Goal: Task Accomplishment & Management: Use online tool/utility

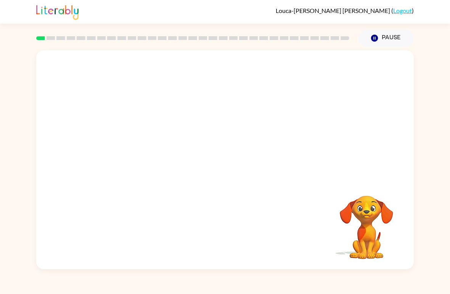
click at [380, 34] on button "Pause Pause" at bounding box center [385, 38] width 55 height 18
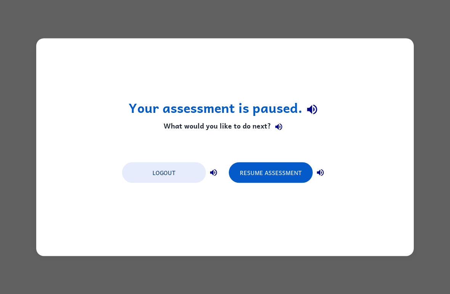
click at [176, 178] on button "Logout" at bounding box center [164, 172] width 84 height 21
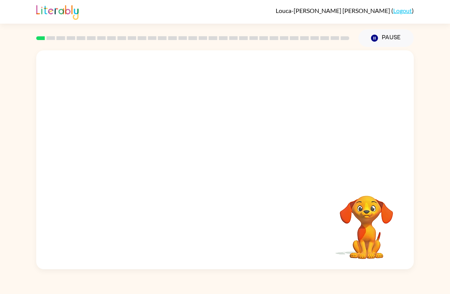
click at [392, 37] on button "Pause Pause" at bounding box center [385, 38] width 55 height 18
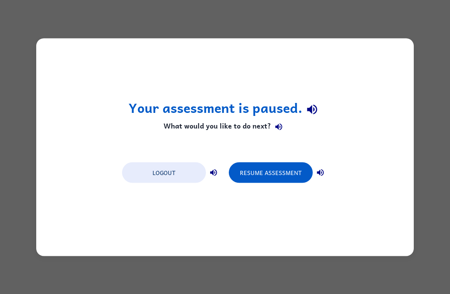
click at [292, 171] on button "Resume Assessment" at bounding box center [271, 172] width 84 height 21
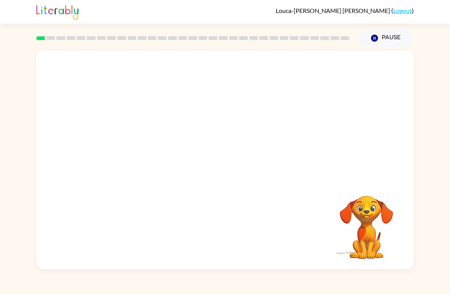
click at [386, 40] on button "Pause Pause" at bounding box center [385, 38] width 55 height 18
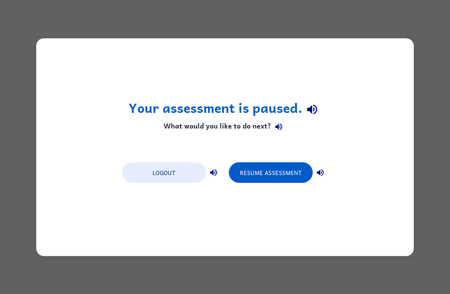
click at [252, 179] on button "Resume Assessment" at bounding box center [271, 172] width 84 height 21
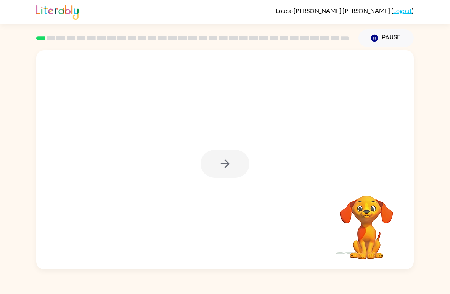
click at [213, 183] on div at bounding box center [224, 159] width 377 height 219
click at [231, 171] on div at bounding box center [225, 164] width 49 height 28
click at [228, 177] on div at bounding box center [225, 164] width 49 height 28
click at [239, 168] on div at bounding box center [225, 164] width 49 height 28
click at [235, 169] on div at bounding box center [225, 164] width 49 height 28
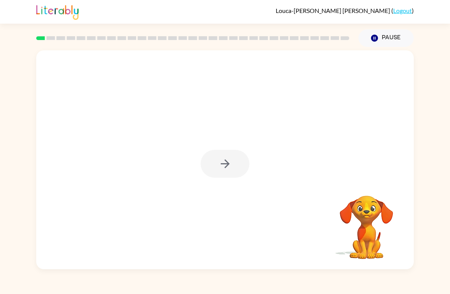
click at [232, 168] on div at bounding box center [225, 164] width 49 height 28
click at [233, 168] on div at bounding box center [225, 164] width 49 height 28
click at [234, 169] on div at bounding box center [225, 164] width 49 height 28
click at [237, 173] on button "button" at bounding box center [225, 164] width 49 height 28
click at [241, 176] on div at bounding box center [224, 114] width 377 height 129
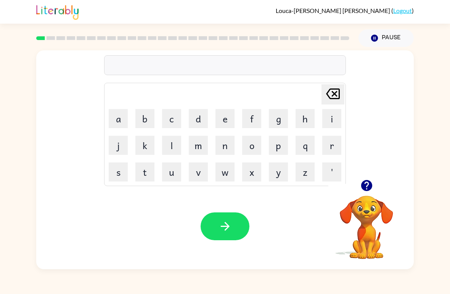
click at [146, 117] on button "b" at bounding box center [144, 118] width 19 height 19
click at [252, 149] on button "o" at bounding box center [251, 145] width 19 height 19
click at [171, 151] on button "l" at bounding box center [171, 145] width 19 height 19
click at [251, 153] on button "o" at bounding box center [251, 145] width 19 height 19
click at [327, 149] on button "r" at bounding box center [331, 145] width 19 height 19
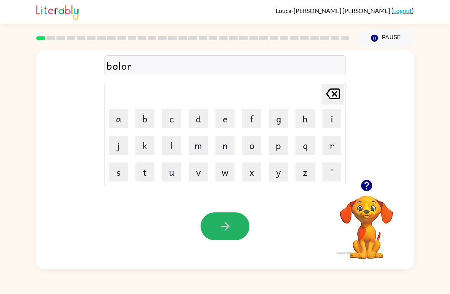
click at [244, 224] on button "button" at bounding box center [225, 226] width 49 height 28
click at [217, 234] on button "button" at bounding box center [225, 226] width 49 height 28
click at [276, 124] on button "g" at bounding box center [278, 118] width 19 height 19
click at [329, 151] on button "r" at bounding box center [331, 145] width 19 height 19
click at [219, 124] on button "e" at bounding box center [224, 118] width 19 height 19
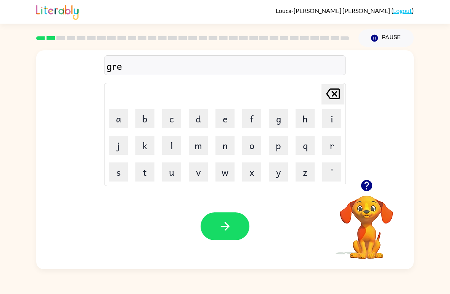
click at [224, 154] on button "n" at bounding box center [224, 145] width 19 height 19
click at [235, 229] on button "button" at bounding box center [225, 226] width 49 height 28
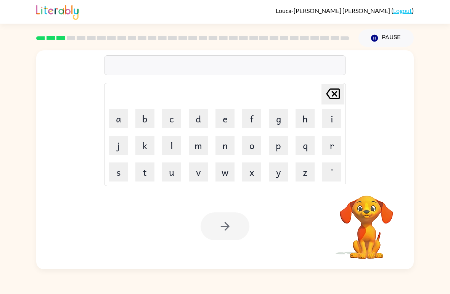
click at [222, 226] on div at bounding box center [225, 226] width 49 height 28
click at [173, 122] on button "c" at bounding box center [171, 118] width 19 height 19
click at [299, 127] on button "h" at bounding box center [304, 118] width 19 height 19
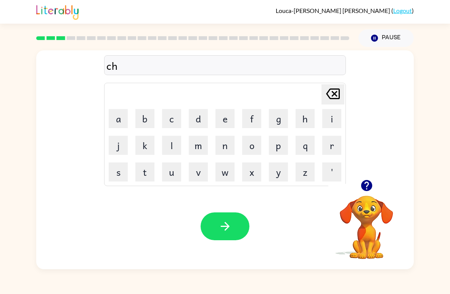
click at [331, 120] on button "i" at bounding box center [331, 118] width 19 height 19
click at [227, 141] on button "n" at bounding box center [224, 145] width 19 height 19
click at [220, 114] on button "e" at bounding box center [224, 118] width 19 height 19
click at [333, 97] on icon "Delete Delete last character input" at bounding box center [333, 94] width 18 height 18
click at [329, 97] on icon at bounding box center [333, 93] width 14 height 11
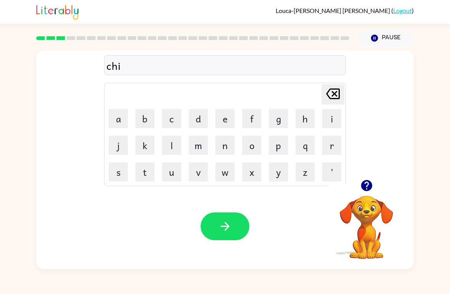
click at [329, 97] on icon at bounding box center [333, 93] width 14 height 11
click at [226, 120] on button "e" at bounding box center [224, 118] width 19 height 19
click at [229, 151] on button "n" at bounding box center [224, 145] width 19 height 19
click at [237, 240] on button "button" at bounding box center [225, 226] width 49 height 28
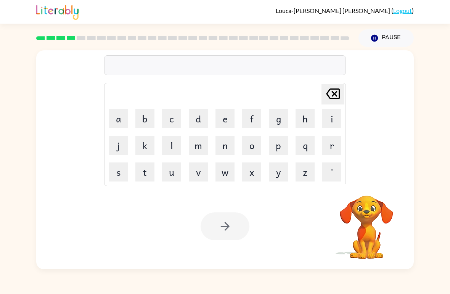
click at [109, 5] on div "Louca-Marcel-Marie Lopez ( Logout )" at bounding box center [224, 12] width 377 height 24
click at [151, 181] on button "t" at bounding box center [144, 171] width 19 height 19
click at [300, 124] on button "h" at bounding box center [304, 118] width 19 height 19
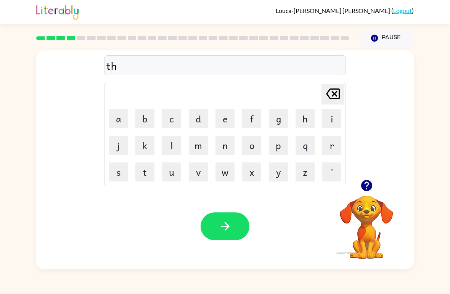
click at [324, 149] on button "r" at bounding box center [331, 145] width 19 height 19
click at [224, 123] on button "e" at bounding box center [224, 118] width 19 height 19
click at [225, 119] on button "e" at bounding box center [224, 118] width 19 height 19
click at [236, 229] on button "button" at bounding box center [225, 226] width 49 height 28
click at [194, 128] on button "d" at bounding box center [198, 118] width 19 height 19
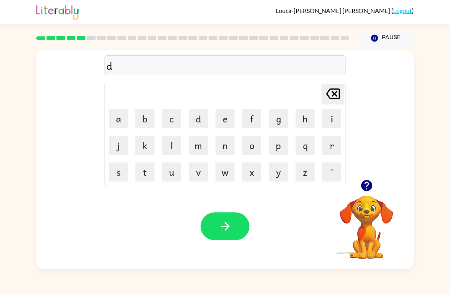
click at [218, 124] on button "e" at bounding box center [224, 118] width 19 height 19
click at [251, 120] on button "f" at bounding box center [251, 118] width 19 height 19
click at [221, 122] on button "e" at bounding box center [224, 118] width 19 height 19
click at [219, 153] on button "n" at bounding box center [224, 145] width 19 height 19
click at [111, 169] on button "s" at bounding box center [118, 171] width 19 height 19
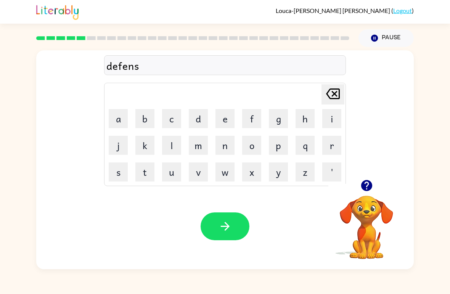
click at [225, 116] on button "e" at bounding box center [224, 118] width 19 height 19
click at [331, 96] on icon "Delete Delete last character input" at bounding box center [333, 94] width 18 height 18
click at [225, 122] on button "e" at bounding box center [224, 118] width 19 height 19
click at [333, 152] on button "r" at bounding box center [331, 145] width 19 height 19
click at [228, 238] on button "button" at bounding box center [225, 226] width 49 height 28
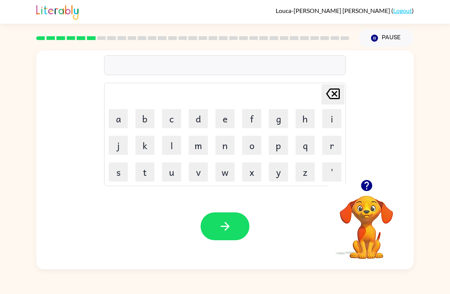
click at [194, 170] on button "v" at bounding box center [198, 171] width 19 height 19
click at [337, 117] on button "i" at bounding box center [331, 118] width 19 height 19
click at [167, 119] on button "c" at bounding box center [171, 118] width 19 height 19
click at [335, 124] on button "i" at bounding box center [331, 118] width 19 height 19
click at [175, 122] on button "c" at bounding box center [171, 118] width 19 height 19
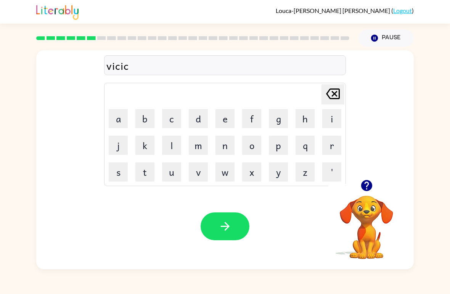
click at [303, 119] on button "h" at bounding box center [304, 118] width 19 height 19
click at [224, 127] on button "e" at bounding box center [224, 118] width 19 height 19
click at [225, 148] on button "n" at bounding box center [224, 145] width 19 height 19
click at [230, 227] on icon "button" at bounding box center [224, 226] width 13 height 13
click at [163, 180] on button "u" at bounding box center [171, 171] width 19 height 19
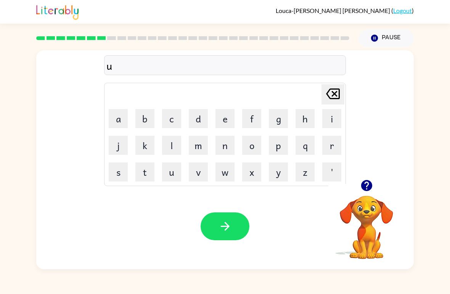
click at [162, 178] on td "u" at bounding box center [172, 172] width 26 height 26
click at [175, 179] on button "u" at bounding box center [171, 171] width 19 height 19
click at [180, 173] on button "u" at bounding box center [171, 171] width 19 height 19
click at [184, 177] on td "u" at bounding box center [172, 172] width 26 height 26
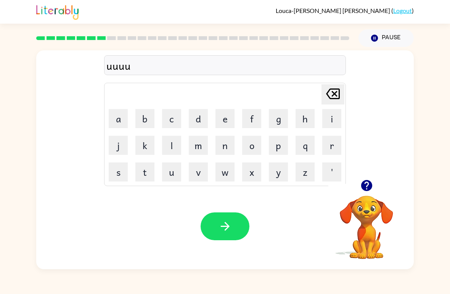
click at [171, 177] on button "u" at bounding box center [171, 171] width 19 height 19
click at [163, 181] on button "u" at bounding box center [171, 171] width 19 height 19
click at [340, 93] on icon "Delete Delete last character input" at bounding box center [333, 94] width 18 height 18
click at [331, 96] on icon "Delete Delete last character input" at bounding box center [333, 94] width 18 height 18
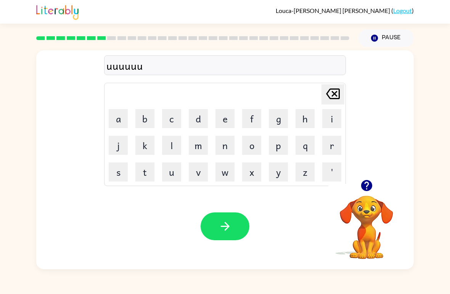
click at [331, 96] on icon "Delete Delete last character input" at bounding box center [333, 94] width 18 height 18
click at [329, 97] on icon "Delete Delete last character input" at bounding box center [333, 94] width 18 height 18
click at [337, 96] on icon "Delete Delete last character input" at bounding box center [333, 94] width 18 height 18
click at [337, 96] on icon at bounding box center [333, 93] width 14 height 11
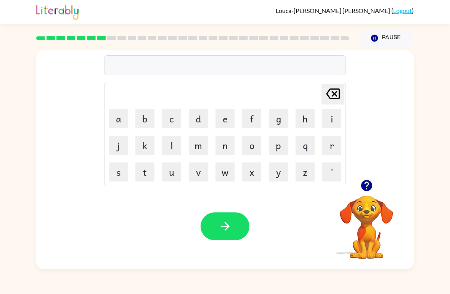
click at [328, 95] on icon at bounding box center [333, 93] width 14 height 11
click at [136, 179] on button "t" at bounding box center [144, 171] width 19 height 19
click at [170, 175] on button "u" at bounding box center [171, 171] width 19 height 19
click at [172, 147] on button "l" at bounding box center [171, 145] width 19 height 19
click at [224, 126] on button "e" at bounding box center [224, 118] width 19 height 19
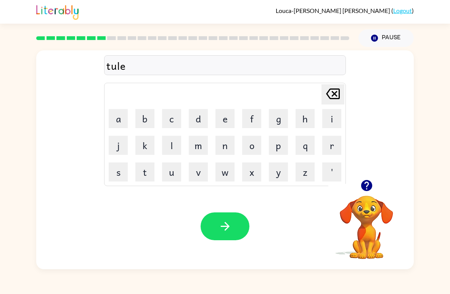
click at [334, 93] on icon at bounding box center [333, 93] width 14 height 11
click at [333, 92] on icon at bounding box center [333, 93] width 14 height 11
click at [175, 153] on button "l" at bounding box center [171, 145] width 19 height 19
click at [304, 122] on button "h" at bounding box center [304, 118] width 19 height 19
click at [233, 125] on button "e" at bounding box center [224, 118] width 19 height 19
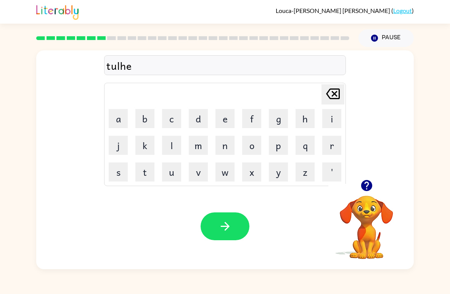
click at [323, 146] on button "r" at bounding box center [331, 145] width 19 height 19
click at [223, 229] on icon "button" at bounding box center [224, 226] width 13 height 13
click at [201, 147] on button "m" at bounding box center [198, 145] width 19 height 19
click at [223, 121] on button "e" at bounding box center [224, 118] width 19 height 19
click at [301, 150] on button "q" at bounding box center [304, 145] width 19 height 19
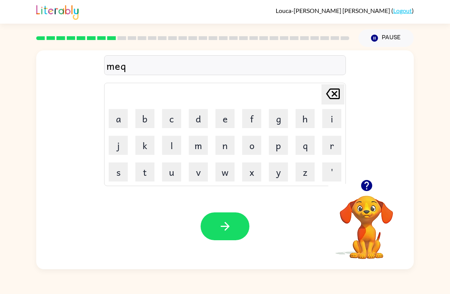
click at [123, 123] on button "a" at bounding box center [118, 118] width 19 height 19
click at [122, 123] on button "a" at bounding box center [118, 118] width 19 height 19
click at [153, 124] on button "b" at bounding box center [144, 118] width 19 height 19
click at [178, 127] on button "c" at bounding box center [171, 118] width 19 height 19
click at [197, 127] on button "d" at bounding box center [198, 118] width 19 height 19
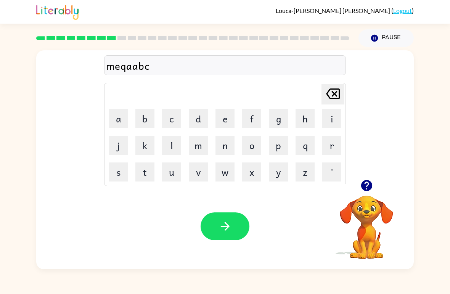
click at [198, 128] on td "d" at bounding box center [198, 119] width 26 height 26
click at [232, 123] on button "e" at bounding box center [224, 118] width 19 height 19
click at [254, 128] on button "f" at bounding box center [251, 118] width 19 height 19
click at [284, 125] on button "g" at bounding box center [278, 118] width 19 height 19
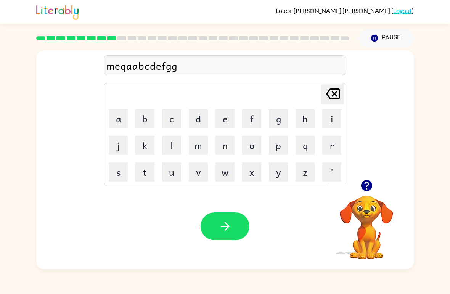
click at [311, 122] on button "h" at bounding box center [304, 118] width 19 height 19
click at [329, 120] on button "i" at bounding box center [331, 118] width 19 height 19
click at [339, 120] on button "i" at bounding box center [331, 118] width 19 height 19
click at [109, 150] on button "j" at bounding box center [118, 145] width 19 height 19
click at [142, 148] on button "k" at bounding box center [144, 145] width 19 height 19
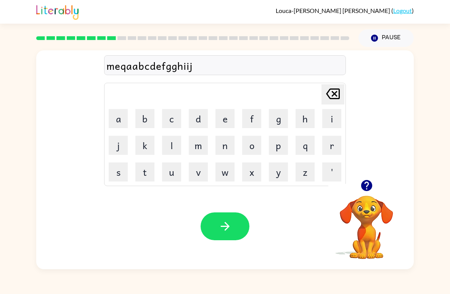
click at [154, 145] on button "k" at bounding box center [144, 145] width 19 height 19
click at [189, 152] on button "m" at bounding box center [198, 145] width 19 height 19
click at [202, 154] on button "m" at bounding box center [198, 145] width 19 height 19
click at [233, 154] on button "n" at bounding box center [224, 145] width 19 height 19
click at [266, 153] on td "p" at bounding box center [278, 145] width 26 height 26
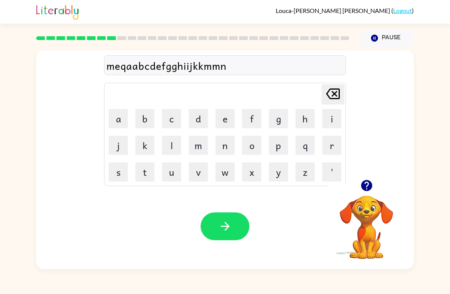
click at [331, 95] on icon "Delete Delete last character input" at bounding box center [333, 94] width 18 height 18
click at [334, 91] on icon "Delete Delete last character input" at bounding box center [333, 94] width 18 height 18
click at [334, 92] on icon "Delete Delete last character input" at bounding box center [333, 94] width 18 height 18
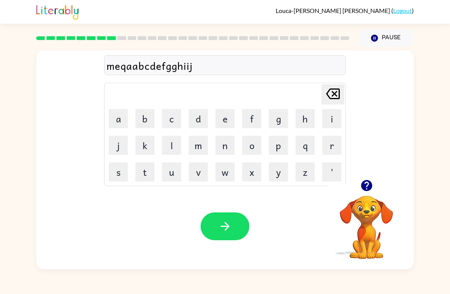
click at [334, 99] on icon at bounding box center [333, 93] width 14 height 11
click at [334, 96] on icon "Delete Delete last character input" at bounding box center [333, 94] width 18 height 18
click at [337, 100] on icon "Delete Delete last character input" at bounding box center [333, 94] width 18 height 18
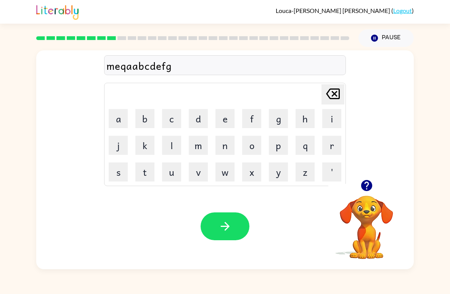
click at [337, 99] on icon at bounding box center [333, 93] width 14 height 11
click at [337, 96] on icon at bounding box center [333, 93] width 14 height 11
click at [332, 102] on icon "Delete Delete last character input" at bounding box center [333, 94] width 18 height 18
click at [336, 99] on icon at bounding box center [333, 93] width 14 height 11
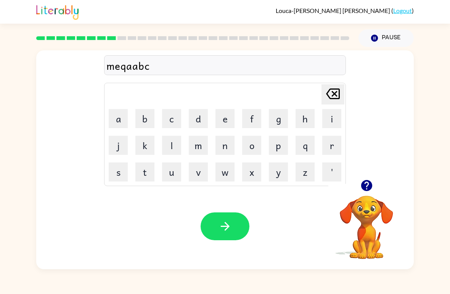
click at [336, 99] on icon at bounding box center [333, 93] width 14 height 11
click at [335, 100] on icon "Delete Delete last character input" at bounding box center [333, 94] width 18 height 18
click at [334, 93] on icon at bounding box center [333, 93] width 14 height 11
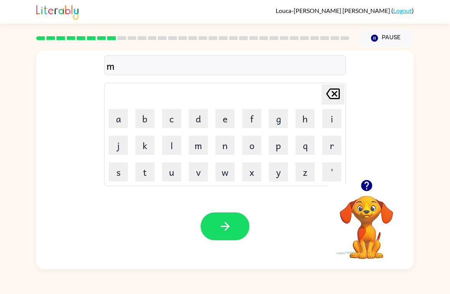
click at [342, 93] on button "Delete Delete last character input" at bounding box center [332, 94] width 23 height 20
click at [342, 93] on icon "Delete Delete last character input" at bounding box center [333, 94] width 18 height 18
click at [116, 121] on button "a" at bounding box center [118, 118] width 19 height 19
click at [140, 121] on button "b" at bounding box center [144, 118] width 19 height 19
click at [172, 120] on button "c" at bounding box center [171, 118] width 19 height 19
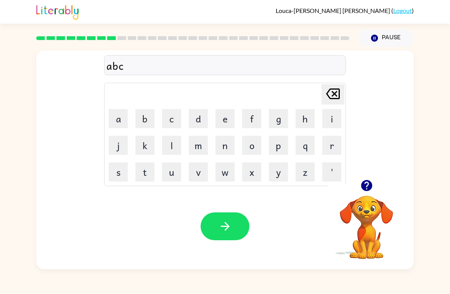
click at [200, 124] on button "d" at bounding box center [198, 118] width 19 height 19
click at [225, 122] on button "e" at bounding box center [224, 118] width 19 height 19
click at [251, 123] on button "f" at bounding box center [251, 118] width 19 height 19
click at [279, 122] on button "g" at bounding box center [278, 118] width 19 height 19
click at [309, 122] on button "h" at bounding box center [304, 118] width 19 height 19
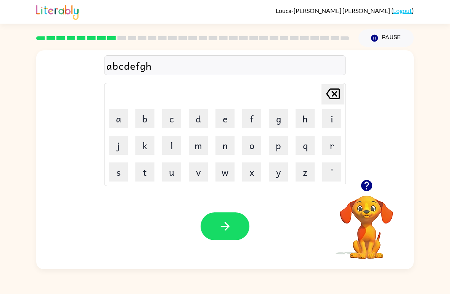
click at [334, 123] on button "i" at bounding box center [331, 118] width 19 height 19
click at [116, 148] on button "j" at bounding box center [118, 145] width 19 height 19
click at [148, 148] on button "k" at bounding box center [144, 145] width 19 height 19
click at [173, 151] on button "l" at bounding box center [171, 145] width 19 height 19
click at [199, 148] on button "m" at bounding box center [198, 145] width 19 height 19
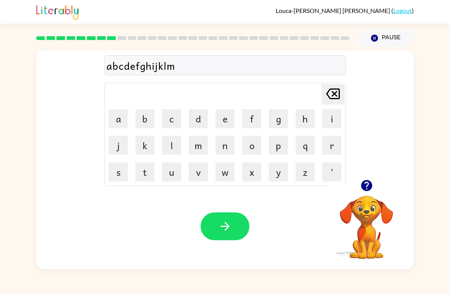
click at [221, 151] on button "n" at bounding box center [224, 145] width 19 height 19
click at [255, 148] on button "o" at bounding box center [251, 145] width 19 height 19
click at [277, 146] on button "p" at bounding box center [278, 145] width 19 height 19
click at [306, 150] on button "q" at bounding box center [304, 145] width 19 height 19
click at [332, 148] on button "r" at bounding box center [331, 145] width 19 height 19
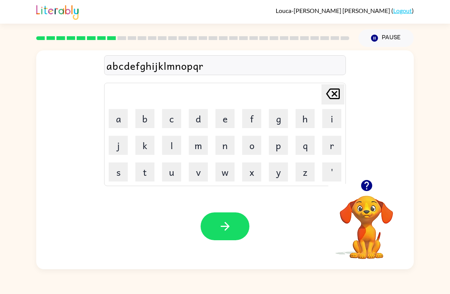
click at [109, 177] on button "s" at bounding box center [118, 171] width 19 height 19
click at [144, 178] on button "t" at bounding box center [144, 171] width 19 height 19
click at [168, 177] on button "u" at bounding box center [171, 171] width 19 height 19
click at [202, 179] on button "v" at bounding box center [198, 171] width 19 height 19
click at [229, 177] on button "w" at bounding box center [224, 171] width 19 height 19
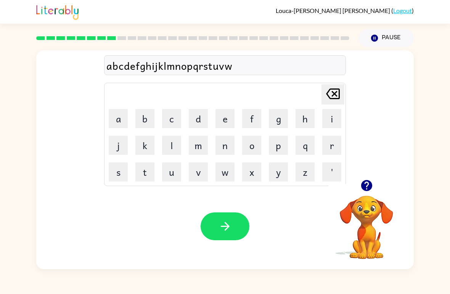
click at [251, 180] on button "x" at bounding box center [251, 171] width 19 height 19
click at [279, 175] on button "y" at bounding box center [278, 171] width 19 height 19
click at [302, 172] on button "z" at bounding box center [304, 171] width 19 height 19
click at [332, 98] on icon "Delete Delete last character input" at bounding box center [333, 94] width 18 height 18
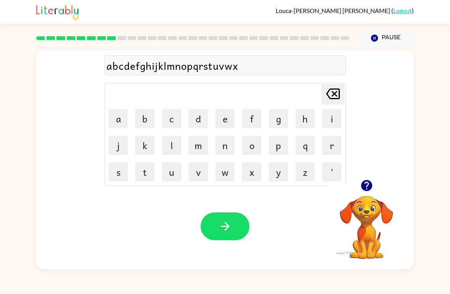
click at [334, 95] on icon at bounding box center [333, 93] width 14 height 11
click at [334, 94] on icon at bounding box center [333, 93] width 14 height 11
click at [335, 92] on icon "Delete Delete last character input" at bounding box center [333, 94] width 18 height 18
click at [334, 91] on icon "Delete Delete last character input" at bounding box center [333, 94] width 18 height 18
click at [334, 93] on icon at bounding box center [333, 93] width 14 height 11
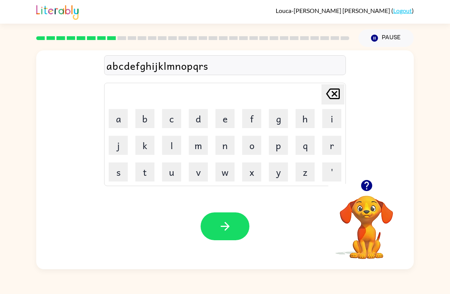
click at [334, 93] on icon at bounding box center [333, 93] width 14 height 11
click at [334, 94] on icon at bounding box center [333, 93] width 14 height 11
click at [337, 92] on icon "Delete Delete last character input" at bounding box center [333, 94] width 18 height 18
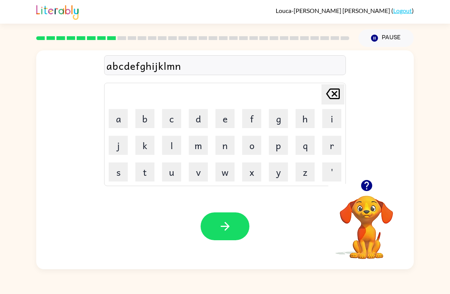
click at [335, 92] on icon "Delete Delete last character input" at bounding box center [333, 94] width 18 height 18
click at [334, 93] on icon at bounding box center [333, 93] width 14 height 11
click at [334, 92] on icon "Delete Delete last character input" at bounding box center [333, 94] width 18 height 18
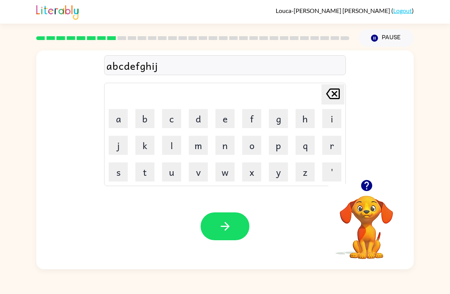
click at [333, 92] on icon at bounding box center [333, 93] width 14 height 11
click at [334, 93] on icon at bounding box center [333, 93] width 14 height 11
click at [334, 93] on icon "Delete Delete last character input" at bounding box center [333, 94] width 18 height 18
click at [335, 91] on icon "Delete Delete last character input" at bounding box center [333, 94] width 18 height 18
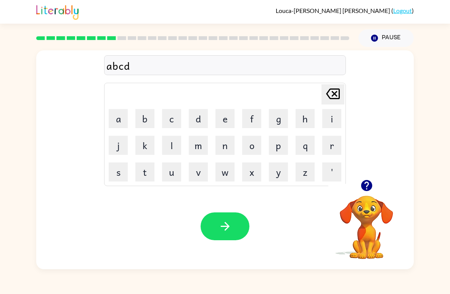
click at [333, 90] on icon at bounding box center [333, 93] width 14 height 11
click at [331, 91] on icon "Delete Delete last character input" at bounding box center [333, 94] width 18 height 18
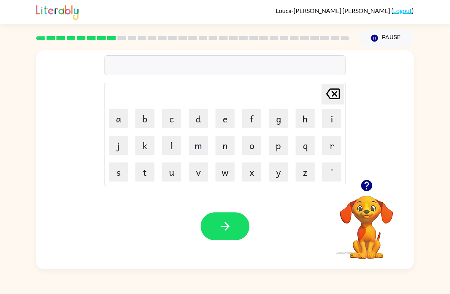
click at [239, 225] on button "button" at bounding box center [225, 226] width 49 height 28
click at [281, 120] on button "g" at bounding box center [278, 118] width 19 height 19
click at [331, 94] on icon "Delete Delete last character input" at bounding box center [333, 94] width 18 height 18
click at [170, 125] on button "c" at bounding box center [171, 118] width 19 height 19
click at [328, 98] on icon "Delete Delete last character input" at bounding box center [333, 94] width 18 height 18
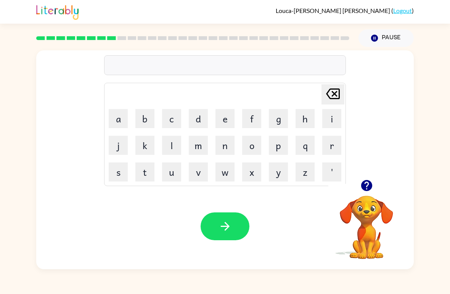
click at [172, 120] on button "c" at bounding box center [171, 118] width 19 height 19
click at [111, 125] on button "a" at bounding box center [118, 118] width 19 height 19
click at [96, 228] on div "Your browser must support playing .mp4 files to use Literably. Please try using…" at bounding box center [224, 226] width 377 height 86
click at [143, 172] on button "t" at bounding box center [144, 171] width 19 height 19
click at [236, 232] on button "button" at bounding box center [225, 226] width 49 height 28
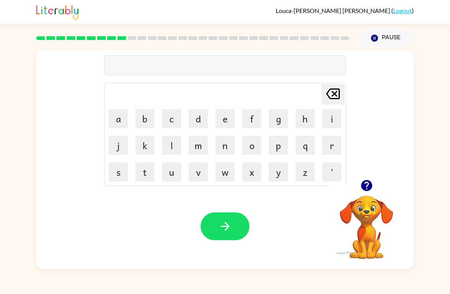
click at [275, 127] on button "g" at bounding box center [278, 118] width 19 height 19
click at [251, 153] on button "o" at bounding box center [251, 145] width 19 height 19
click at [250, 152] on button "o" at bounding box center [251, 145] width 19 height 19
click at [194, 127] on button "d" at bounding box center [198, 118] width 19 height 19
click at [192, 147] on button "m" at bounding box center [198, 145] width 19 height 19
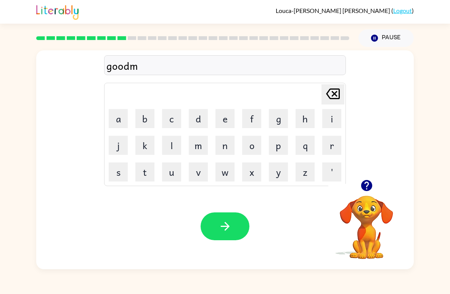
click at [251, 143] on button "o" at bounding box center [251, 145] width 19 height 19
click at [336, 149] on button "r" at bounding box center [331, 145] width 19 height 19
click at [329, 119] on button "i" at bounding box center [331, 118] width 19 height 19
click at [228, 153] on button "n" at bounding box center [224, 145] width 19 height 19
click at [274, 124] on button "g" at bounding box center [278, 118] width 19 height 19
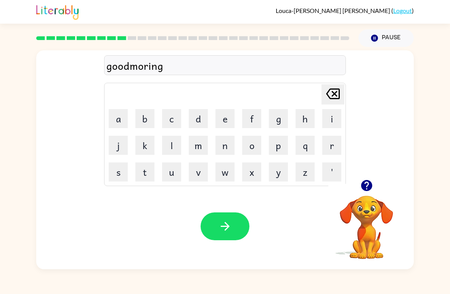
click at [233, 228] on button "button" at bounding box center [225, 226] width 49 height 28
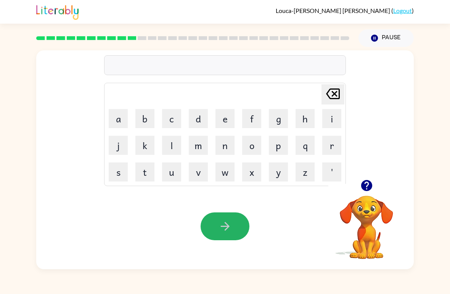
click at [226, 228] on icon "button" at bounding box center [224, 226] width 13 height 13
click at [115, 181] on button "s" at bounding box center [118, 171] width 19 height 19
click at [284, 151] on button "p" at bounding box center [278, 145] width 19 height 19
click at [160, 157] on td "l" at bounding box center [172, 145] width 26 height 26
click at [173, 150] on button "l" at bounding box center [171, 145] width 19 height 19
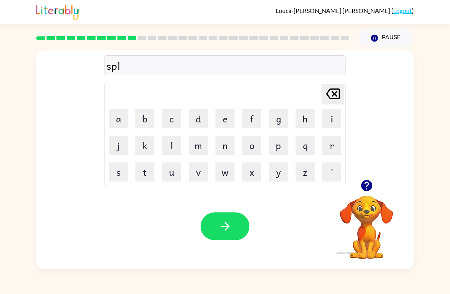
click at [124, 127] on button "a" at bounding box center [118, 118] width 19 height 19
click at [334, 89] on icon at bounding box center [333, 93] width 14 height 11
click at [175, 171] on button "u" at bounding box center [171, 171] width 19 height 19
click at [114, 118] on button "a" at bounding box center [118, 118] width 19 height 19
click at [282, 120] on button "g" at bounding box center [278, 118] width 19 height 19
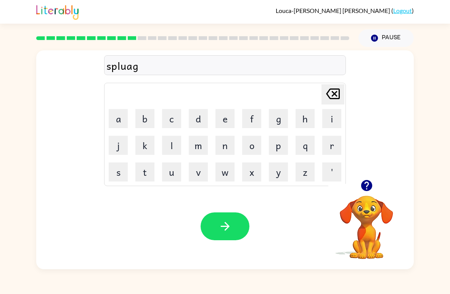
click at [232, 117] on button "e" at bounding box center [224, 118] width 19 height 19
click at [223, 151] on button "n" at bounding box center [224, 145] width 19 height 19
click at [221, 116] on button "e" at bounding box center [224, 118] width 19 height 19
click at [220, 229] on icon "button" at bounding box center [224, 226] width 13 height 13
click at [219, 223] on icon "button" at bounding box center [224, 226] width 13 height 13
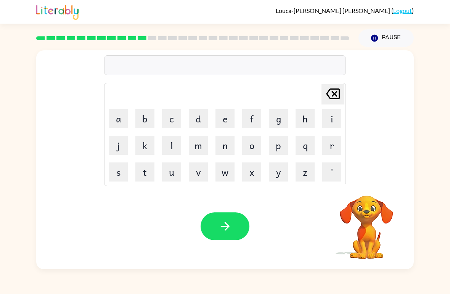
click at [278, 116] on button "g" at bounding box center [278, 118] width 19 height 19
click at [330, 110] on button "i" at bounding box center [331, 118] width 19 height 19
click at [334, 92] on icon "Delete Delete last character input" at bounding box center [333, 94] width 18 height 18
click at [333, 92] on icon "Delete Delete last character input" at bounding box center [333, 94] width 18 height 18
click at [127, 165] on button "s" at bounding box center [118, 171] width 19 height 19
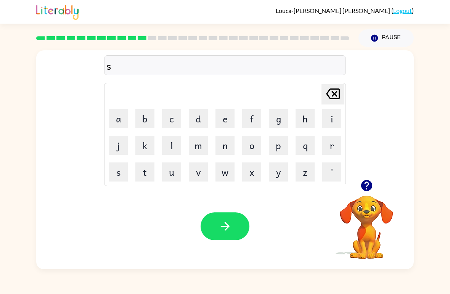
click at [284, 149] on button "p" at bounding box center [278, 145] width 19 height 19
click at [171, 152] on button "l" at bounding box center [171, 145] width 19 height 19
click at [114, 114] on button "a" at bounding box center [118, 118] width 19 height 19
click at [120, 121] on button "a" at bounding box center [118, 118] width 19 height 19
click at [278, 121] on button "g" at bounding box center [278, 118] width 19 height 19
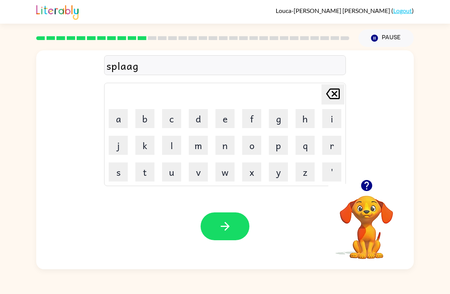
click at [332, 94] on icon "Delete Delete last character input" at bounding box center [333, 94] width 18 height 18
click at [331, 94] on icon "Delete Delete last character input" at bounding box center [333, 94] width 18 height 18
click at [278, 122] on button "g" at bounding box center [278, 118] width 19 height 19
click at [333, 93] on icon at bounding box center [333, 93] width 14 height 11
click at [274, 127] on button "g" at bounding box center [278, 118] width 19 height 19
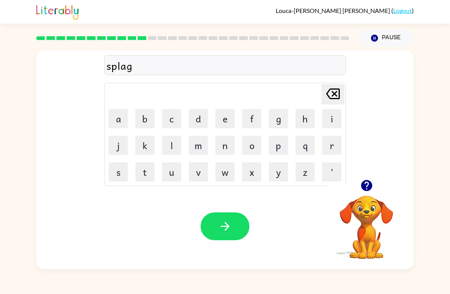
click at [326, 143] on button "r" at bounding box center [331, 145] width 19 height 19
click at [223, 117] on button "e" at bounding box center [224, 118] width 19 height 19
click at [222, 148] on button "n" at bounding box center [224, 145] width 19 height 19
click at [218, 239] on button "button" at bounding box center [225, 226] width 49 height 28
click at [127, 165] on button "s" at bounding box center [118, 171] width 19 height 19
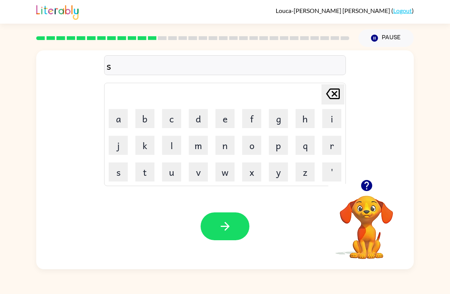
click at [261, 142] on button "o" at bounding box center [251, 145] width 19 height 19
click at [335, 96] on icon "Delete Delete last character input" at bounding box center [333, 94] width 18 height 18
click at [282, 143] on button "p" at bounding box center [278, 145] width 19 height 19
click at [165, 154] on button "l" at bounding box center [171, 145] width 19 height 19
click at [226, 122] on button "e" at bounding box center [224, 118] width 19 height 19
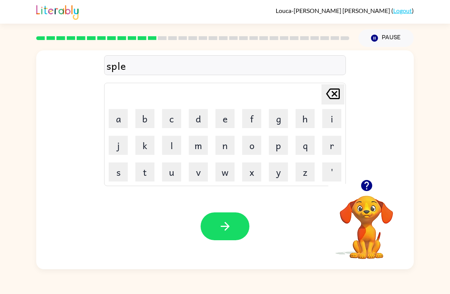
click at [239, 220] on button "button" at bounding box center [225, 226] width 49 height 28
click at [193, 149] on button "m" at bounding box center [198, 145] width 19 height 19
click at [119, 120] on button "a" at bounding box center [118, 118] width 19 height 19
click at [148, 178] on button "t" at bounding box center [144, 171] width 19 height 19
click at [313, 120] on button "h" at bounding box center [304, 118] width 19 height 19
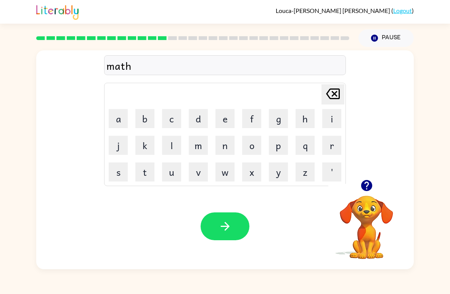
click at [236, 228] on button "button" at bounding box center [225, 226] width 49 height 28
click at [284, 124] on button "g" at bounding box center [278, 118] width 19 height 19
click at [254, 148] on button "o" at bounding box center [251, 145] width 19 height 19
click at [234, 225] on button "button" at bounding box center [225, 226] width 49 height 28
click at [125, 180] on button "s" at bounding box center [118, 171] width 19 height 19
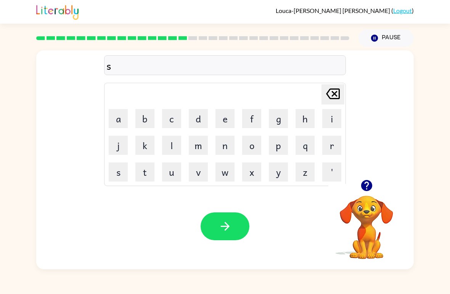
click at [190, 151] on button "m" at bounding box center [198, 145] width 19 height 19
click at [252, 148] on button "o" at bounding box center [251, 145] width 19 height 19
click at [172, 145] on button "l" at bounding box center [171, 145] width 19 height 19
click at [233, 170] on button "w" at bounding box center [224, 171] width 19 height 19
click at [334, 88] on icon "Delete Delete last character input" at bounding box center [333, 94] width 18 height 18
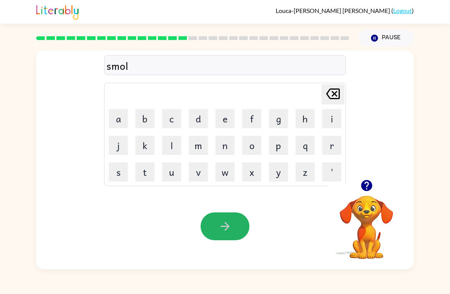
click at [234, 221] on button "button" at bounding box center [225, 226] width 49 height 28
click at [217, 222] on button "button" at bounding box center [225, 226] width 49 height 28
click at [280, 119] on button "g" at bounding box center [278, 118] width 19 height 19
click at [337, 147] on button "r" at bounding box center [331, 145] width 19 height 19
click at [221, 125] on button "e" at bounding box center [224, 118] width 19 height 19
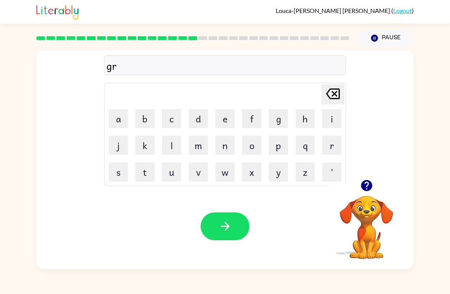
click at [221, 125] on button "e" at bounding box center [224, 118] width 19 height 19
click at [234, 227] on button "button" at bounding box center [225, 226] width 49 height 28
click at [279, 153] on button "p" at bounding box center [278, 145] width 19 height 19
click at [177, 147] on button "l" at bounding box center [171, 145] width 19 height 19
click at [333, 120] on button "i" at bounding box center [331, 118] width 19 height 19
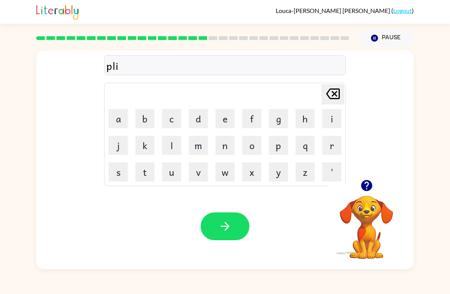
click at [232, 224] on button "button" at bounding box center [225, 226] width 49 height 28
click at [328, 151] on button "r" at bounding box center [331, 145] width 19 height 19
click at [329, 117] on button "i" at bounding box center [331, 118] width 19 height 19
click at [119, 174] on button "s" at bounding box center [118, 171] width 19 height 19
click at [310, 146] on button "q" at bounding box center [304, 145] width 19 height 19
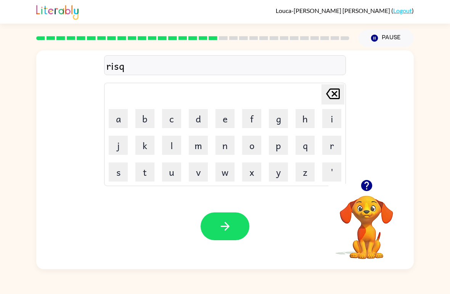
click at [173, 174] on button "u" at bounding box center [171, 171] width 19 height 19
click at [333, 118] on button "i" at bounding box center [331, 118] width 19 height 19
click at [228, 124] on button "e" at bounding box center [224, 118] width 19 height 19
click at [232, 233] on button "button" at bounding box center [225, 226] width 49 height 28
click at [176, 124] on button "c" at bounding box center [171, 118] width 19 height 19
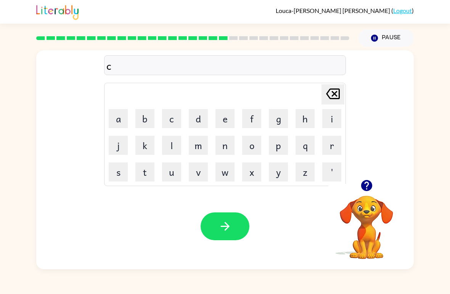
click at [306, 127] on button "h" at bounding box center [304, 118] width 19 height 19
click at [222, 122] on button "e" at bounding box center [224, 118] width 19 height 19
click at [231, 148] on button "n" at bounding box center [224, 145] width 19 height 19
click at [221, 228] on icon "button" at bounding box center [224, 226] width 13 height 13
click at [177, 119] on button "c" at bounding box center [171, 118] width 19 height 19
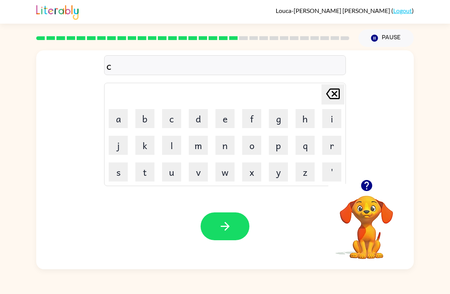
click at [250, 146] on button "o" at bounding box center [251, 145] width 19 height 19
click at [164, 150] on button "l" at bounding box center [171, 145] width 19 height 19
click at [252, 148] on button "o" at bounding box center [251, 145] width 19 height 19
click at [326, 142] on button "r" at bounding box center [331, 145] width 19 height 19
click at [227, 215] on button "button" at bounding box center [225, 226] width 49 height 28
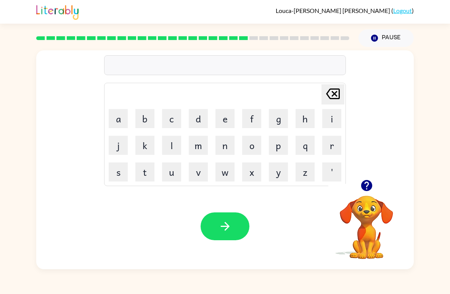
click at [121, 178] on button "s" at bounding box center [118, 171] width 19 height 19
click at [228, 117] on button "e" at bounding box center [224, 118] width 19 height 19
click at [225, 146] on button "n" at bounding box center [224, 145] width 19 height 19
click at [277, 125] on button "g" at bounding box center [278, 118] width 19 height 19
click at [332, 99] on icon at bounding box center [333, 93] width 14 height 11
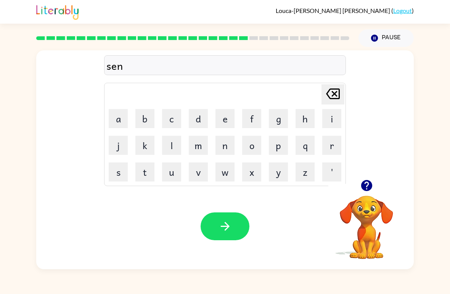
click at [199, 124] on button "d" at bounding box center [198, 118] width 19 height 19
click at [276, 121] on button "g" at bounding box center [278, 118] width 19 height 19
click at [328, 95] on icon "Delete Delete last character input" at bounding box center [333, 94] width 18 height 18
click at [253, 143] on button "o" at bounding box center [251, 145] width 19 height 19
click at [270, 151] on button "p" at bounding box center [278, 145] width 19 height 19
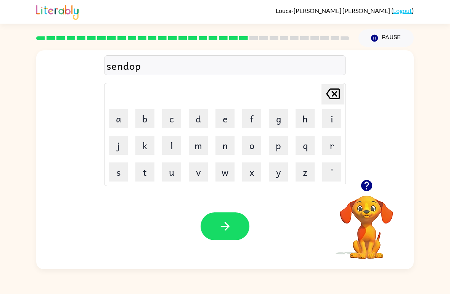
click at [328, 124] on button "i" at bounding box center [331, 118] width 19 height 19
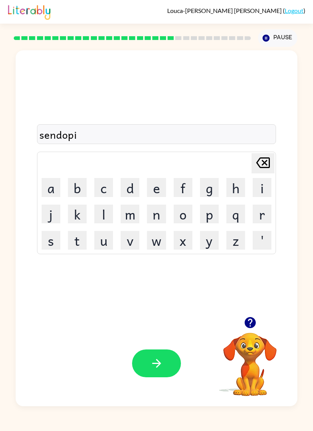
click at [141, 294] on button "button" at bounding box center [156, 364] width 49 height 28
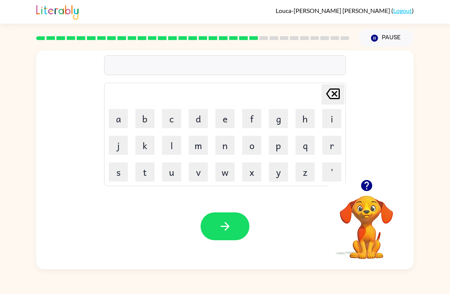
click at [216, 210] on div "Your browser must support playing .mp4 files to use Literably. Please try using…" at bounding box center [224, 226] width 377 height 86
click at [237, 226] on button "button" at bounding box center [225, 226] width 49 height 28
click at [121, 186] on div "Your browser must support playing .mp4 files to use Literably. Please try using…" at bounding box center [224, 226] width 377 height 86
click at [118, 174] on button "s" at bounding box center [118, 171] width 19 height 19
click at [329, 95] on icon "Delete Delete last character input" at bounding box center [333, 94] width 18 height 18
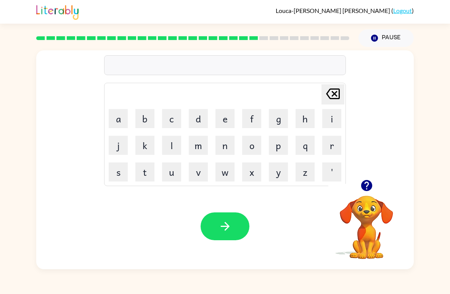
click at [172, 101] on td "Delete Delete last character input" at bounding box center [224, 94] width 239 height 21
click at [175, 110] on button "c" at bounding box center [171, 118] width 19 height 19
click at [296, 116] on button "h" at bounding box center [304, 118] width 19 height 19
click at [334, 115] on button "i" at bounding box center [331, 118] width 19 height 19
click at [228, 147] on button "n" at bounding box center [224, 145] width 19 height 19
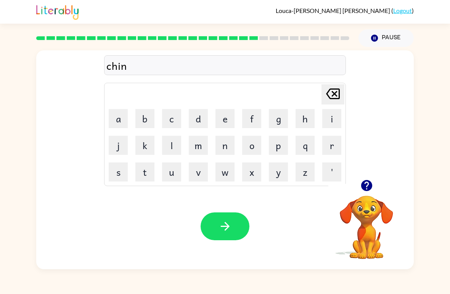
click at [224, 117] on button "e" at bounding box center [224, 118] width 19 height 19
click at [241, 234] on button "button" at bounding box center [225, 226] width 49 height 28
click at [248, 111] on button "f" at bounding box center [251, 118] width 19 height 19
click at [251, 138] on button "o" at bounding box center [251, 145] width 19 height 19
click at [230, 115] on button "e" at bounding box center [224, 118] width 19 height 19
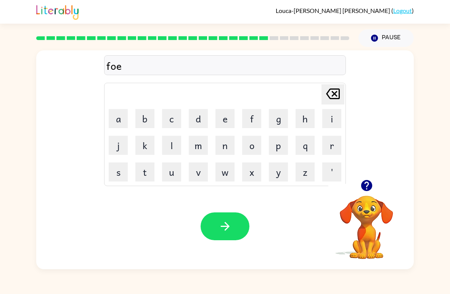
click at [170, 172] on button "u" at bounding box center [171, 171] width 19 height 19
click at [329, 97] on icon at bounding box center [333, 93] width 14 height 11
click at [222, 144] on button "n" at bounding box center [224, 145] width 19 height 19
click at [233, 224] on button "button" at bounding box center [225, 226] width 49 height 28
click at [330, 144] on button "r" at bounding box center [331, 145] width 19 height 19
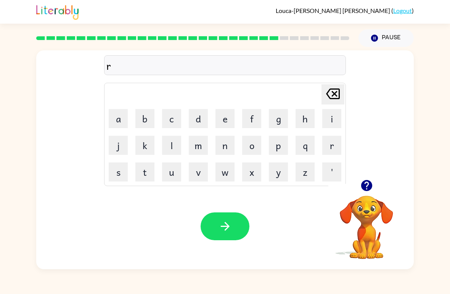
click at [331, 117] on button "i" at bounding box center [331, 118] width 19 height 19
click at [172, 144] on button "l" at bounding box center [171, 145] width 19 height 19
click at [223, 127] on button "e" at bounding box center [224, 118] width 19 height 19
click at [203, 116] on button "d" at bounding box center [198, 118] width 19 height 19
click at [196, 124] on button "d" at bounding box center [198, 118] width 19 height 19
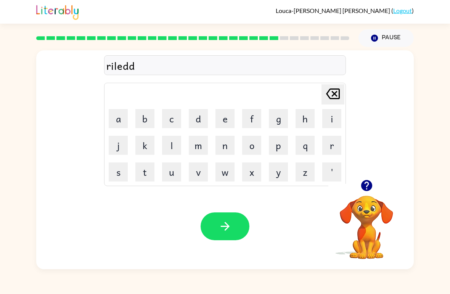
click at [227, 123] on button "e" at bounding box center [224, 118] width 19 height 19
click at [199, 126] on button "d" at bounding box center [198, 118] width 19 height 19
click at [224, 229] on icon "button" at bounding box center [224, 226] width 13 height 13
click at [249, 152] on button "o" at bounding box center [251, 145] width 19 height 19
click at [339, 93] on icon at bounding box center [333, 93] width 14 height 11
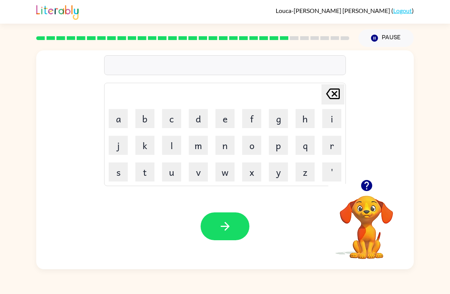
click at [175, 126] on button "c" at bounding box center [171, 118] width 19 height 19
click at [254, 149] on button "o" at bounding box center [251, 145] width 19 height 19
click at [142, 125] on button "b" at bounding box center [144, 118] width 19 height 19
click at [170, 147] on button "l" at bounding box center [171, 145] width 19 height 19
click at [223, 122] on button "e" at bounding box center [224, 118] width 19 height 19
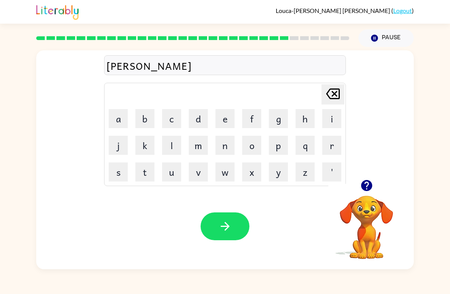
click at [199, 153] on button "m" at bounding box center [198, 145] width 19 height 19
click at [218, 121] on button "e" at bounding box center [224, 118] width 19 height 19
click at [201, 143] on button "m" at bounding box center [198, 145] width 19 height 19
click at [234, 227] on button "button" at bounding box center [225, 226] width 49 height 28
click at [231, 150] on button "n" at bounding box center [224, 145] width 19 height 19
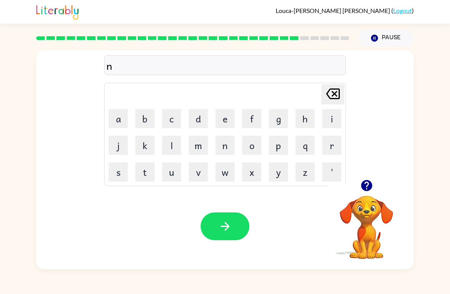
click at [249, 149] on button "o" at bounding box center [251, 145] width 19 height 19
click at [198, 143] on button "m" at bounding box center [198, 145] width 19 height 19
click at [142, 128] on button "b" at bounding box center [144, 118] width 19 height 19
click at [226, 125] on button "e" at bounding box center [224, 118] width 19 height 19
click at [332, 138] on button "r" at bounding box center [331, 145] width 19 height 19
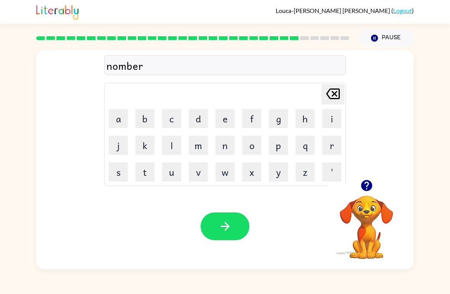
click at [223, 225] on icon "button" at bounding box center [224, 226] width 13 height 13
click at [305, 145] on button "q" at bounding box center [304, 145] width 19 height 19
click at [168, 176] on button "u" at bounding box center [171, 171] width 19 height 19
click at [328, 120] on button "i" at bounding box center [331, 118] width 19 height 19
click at [120, 180] on button "s" at bounding box center [118, 171] width 19 height 19
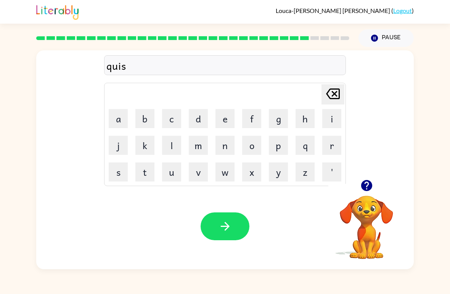
click at [229, 231] on icon "button" at bounding box center [224, 226] width 13 height 13
click at [253, 117] on button "f" at bounding box center [251, 118] width 19 height 19
click at [224, 123] on button "e" at bounding box center [224, 118] width 19 height 19
click at [204, 148] on button "m" at bounding box center [198, 145] width 19 height 19
click at [225, 220] on icon "button" at bounding box center [224, 226] width 13 height 13
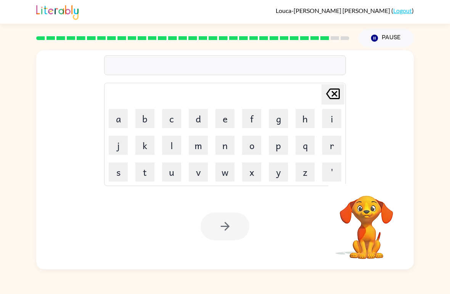
click at [112, 172] on button "s" at bounding box center [118, 171] width 19 height 19
click at [252, 148] on button "o" at bounding box center [251, 145] width 19 height 19
click at [225, 177] on button "w" at bounding box center [224, 171] width 19 height 19
click at [222, 123] on button "e" at bounding box center [224, 118] width 19 height 19
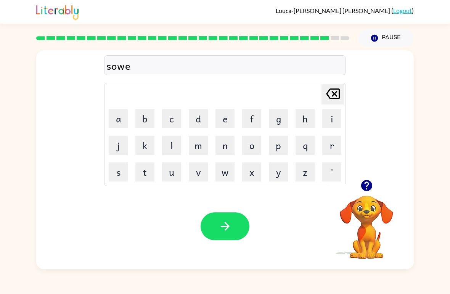
click at [337, 146] on button "r" at bounding box center [331, 145] width 19 height 19
click at [327, 149] on button "r" at bounding box center [331, 145] width 19 height 19
click at [227, 120] on button "e" at bounding box center [224, 118] width 19 height 19
click at [199, 154] on button "m" at bounding box center [198, 145] width 19 height 19
click at [228, 220] on button "button" at bounding box center [225, 226] width 49 height 28
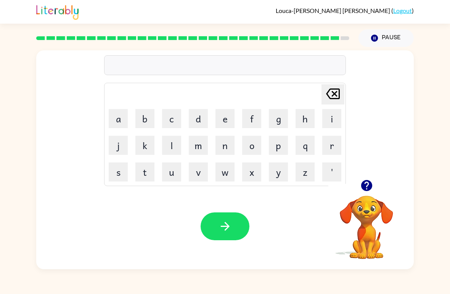
click at [247, 126] on button "f" at bounding box center [251, 118] width 19 height 19
click at [337, 120] on button "i" at bounding box center [331, 118] width 19 height 19
click at [222, 146] on button "n" at bounding box center [224, 145] width 19 height 19
click at [203, 123] on button "d" at bounding box center [198, 118] width 19 height 19
click at [226, 223] on icon "button" at bounding box center [224, 226] width 13 height 13
